Goal: Transaction & Acquisition: Obtain resource

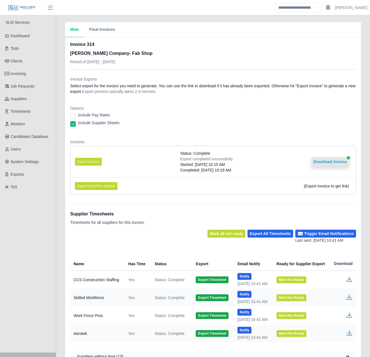
click at [336, 163] on button "Download Invoice" at bounding box center [330, 161] width 38 height 9
click at [33, 72] on link "Invoicing" at bounding box center [28, 73] width 56 height 13
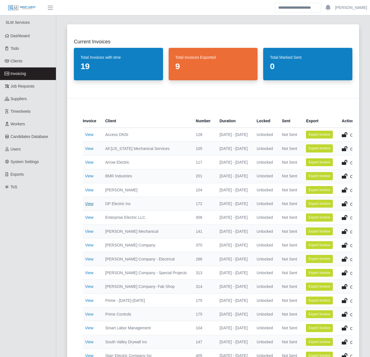
click at [92, 203] on link "View" at bounding box center [89, 203] width 8 height 4
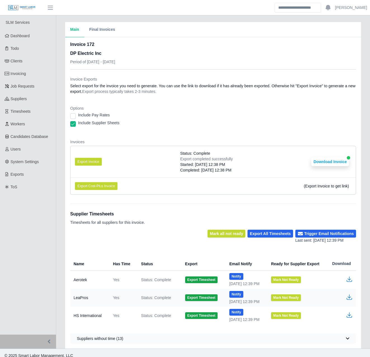
click at [147, 163] on li "Export Invoice Status: Complete Export completed successfully Started: 09/02/20…" at bounding box center [212, 161] width 285 height 31
click at [326, 164] on button "Download Invoice" at bounding box center [330, 161] width 38 height 9
click at [43, 74] on link "Invoicing" at bounding box center [28, 73] width 56 height 13
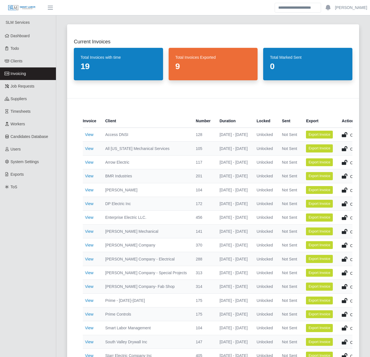
click at [60, 145] on div "Current Invoices Total Invoices with time 19 Total Invoices Exported 9 Total Ma…" at bounding box center [213, 337] width 314 height 639
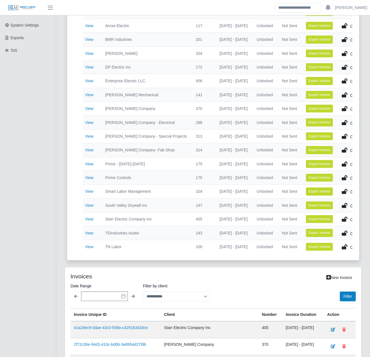
scroll to position [137, 0]
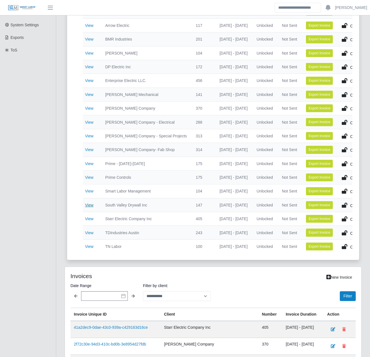
click at [87, 205] on link "View" at bounding box center [89, 205] width 8 height 4
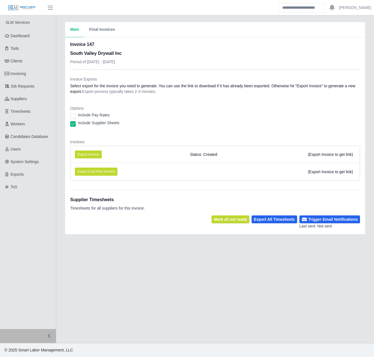
click at [105, 134] on dl "Invoice Exports Select export for the invoice you need to generate. You can use…" at bounding box center [215, 130] width 290 height 108
click at [156, 240] on main "Main Final Invoices Invoice 147 South Valley Drywall Inc Period of [DATE] - [DA…" at bounding box center [215, 178] width 318 height 327
click at [146, 136] on dl "Invoice Exports Select export for the invoice you need to generate. You can use…" at bounding box center [215, 130] width 290 height 108
click at [59, 210] on div "Main Final Invoices Invoice 147 South Valley Drywall Inc Period of 08/25/2025 -…" at bounding box center [215, 128] width 318 height 212
click at [59, 206] on div "Main Final Invoices Invoice 147 South Valley Drywall Inc Period of 08/25/2025 -…" at bounding box center [215, 128] width 318 height 212
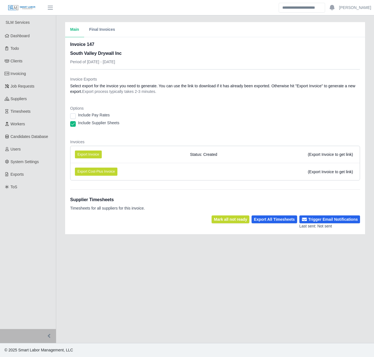
click at [59, 206] on div "Main Final Invoices Invoice 147 South Valley Drywall Inc Period of 08/25/2025 -…" at bounding box center [215, 128] width 318 height 212
click at [62, 175] on div "Main Final Invoices Invoice 147 South Valley Drywall Inc Period of [DATE] - [DA…" at bounding box center [215, 128] width 318 height 212
click at [32, 73] on link "Invoicing" at bounding box center [28, 73] width 56 height 13
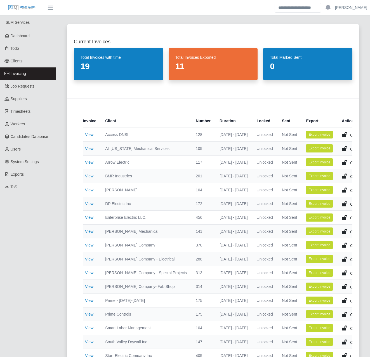
click at [62, 276] on div "Current Invoices Total Invoices with time 19 Total Invoices Exported 11 Total M…" at bounding box center [212, 210] width 305 height 385
click at [60, 275] on div "Current Invoices Total Invoices with time 19 Total Invoices Exported 11 Total M…" at bounding box center [213, 337] width 314 height 639
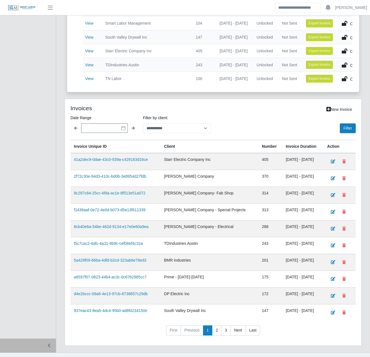
scroll to position [304, 0]
click at [59, 275] on div "Current Invoices Total Invoices with time 19 Total Invoices Exported 11 Total M…" at bounding box center [213, 33] width 314 height 639
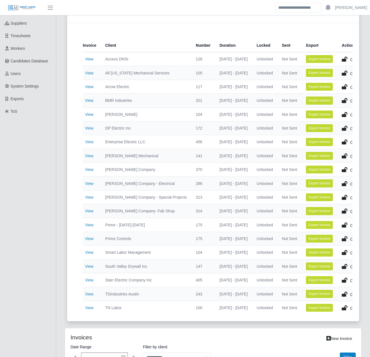
scroll to position [0, 0]
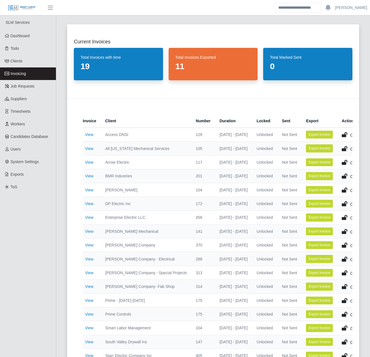
click at [60, 193] on div "Current Invoices Total Invoices with time 19 Total Invoices Exported 11 Total M…" at bounding box center [213, 337] width 314 height 639
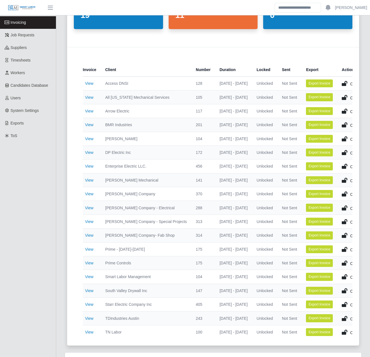
scroll to position [51, 0]
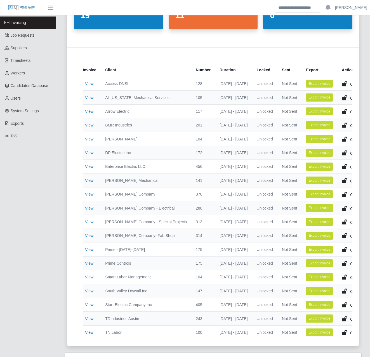
click at [60, 295] on div "Current Invoices Total Invoices with time 19 Total Invoices Exported 11 Total M…" at bounding box center [213, 286] width 314 height 639
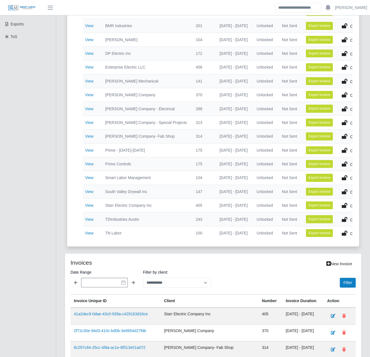
scroll to position [150, 0]
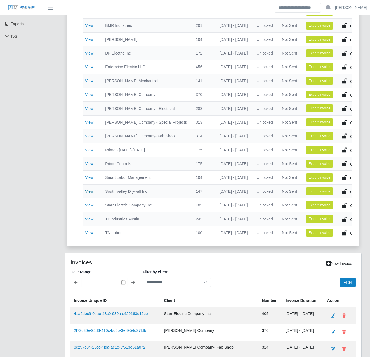
click at [89, 192] on link "View" at bounding box center [89, 191] width 8 height 4
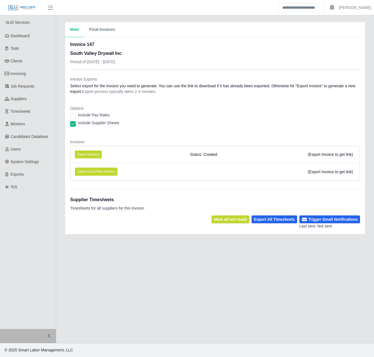
click at [56, 205] on div "Main Final Invoices Invoice 147 South Valley Drywall Inc Period of [DATE] - [DA…" at bounding box center [215, 128] width 318 height 212
click at [60, 209] on div "Main Final Invoices Invoice 147 South Valley Drywall Inc Period of [DATE] - [DA…" at bounding box center [215, 128] width 318 height 212
click at [59, 209] on div "Main Final Invoices Invoice 147 South Valley Drywall Inc Period of [DATE] - [DA…" at bounding box center [215, 128] width 318 height 212
click at [60, 189] on div "Main Final Invoices Invoice 147 South Valley Drywall Inc Period of [DATE] - [DA…" at bounding box center [215, 128] width 318 height 212
click at [33, 74] on link "Invoicing" at bounding box center [28, 73] width 56 height 13
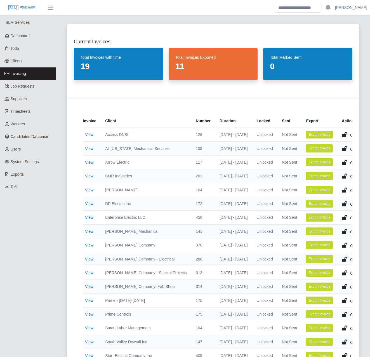
click at [60, 240] on div "Current Invoices Total Invoices with time 19 Total Invoices Exported 11 Total M…" at bounding box center [213, 337] width 314 height 639
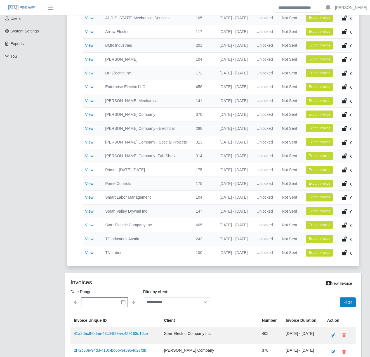
scroll to position [131, 0]
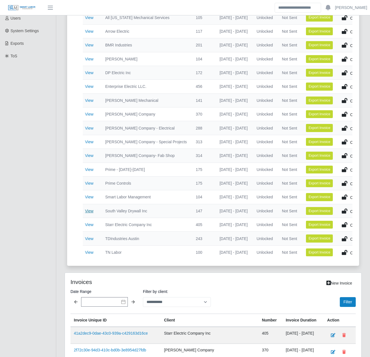
click at [89, 213] on link "View" at bounding box center [89, 210] width 8 height 4
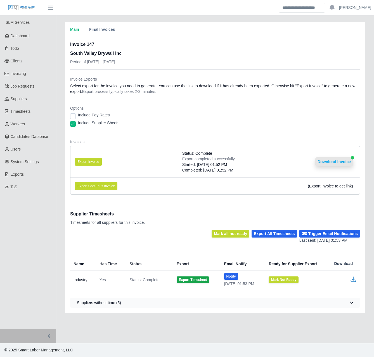
click at [335, 162] on button "Download Invoice" at bounding box center [334, 161] width 38 height 9
